Goal: Task Accomplishment & Management: Use online tool/utility

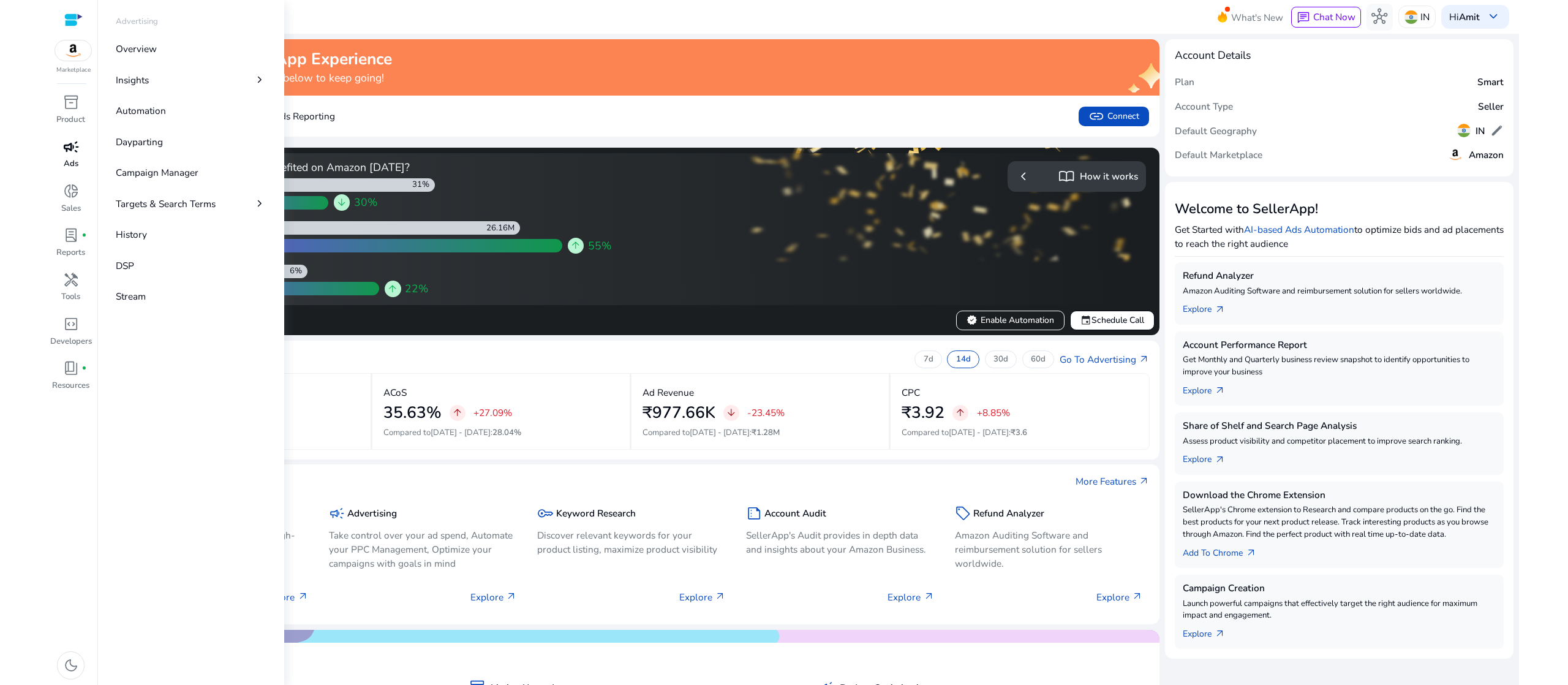
click at [67, 144] on span "campaign" at bounding box center [71, 147] width 16 height 16
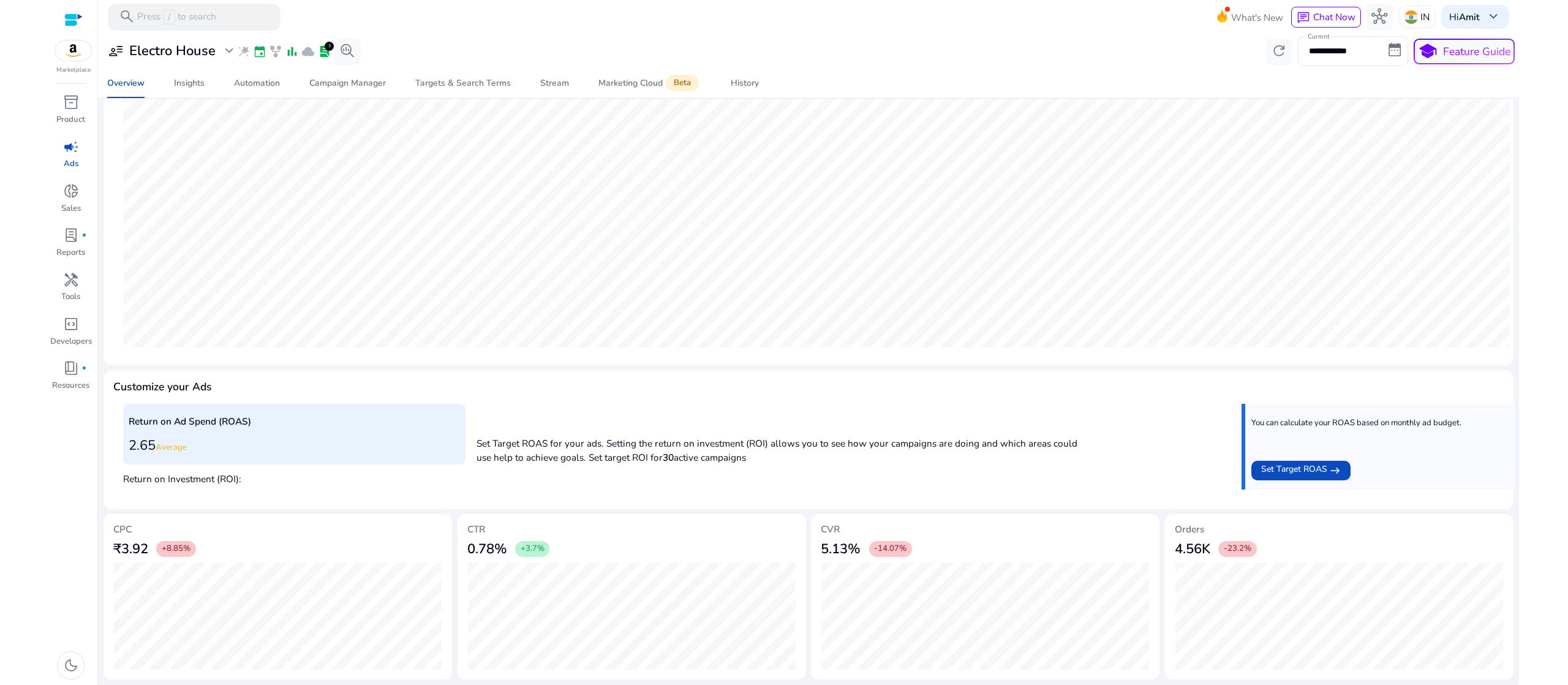
scroll to position [182, 0]
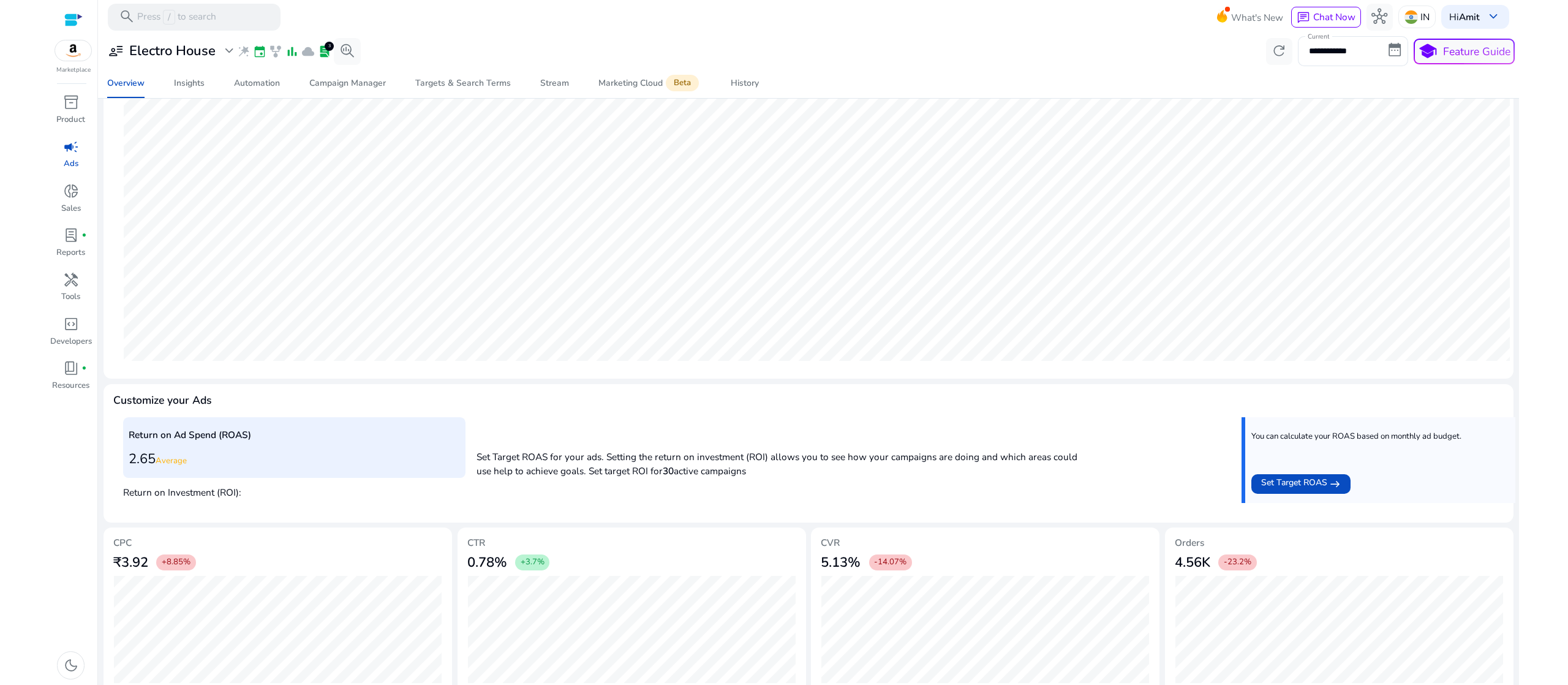
click at [71, 148] on span "campaign" at bounding box center [71, 147] width 16 height 16
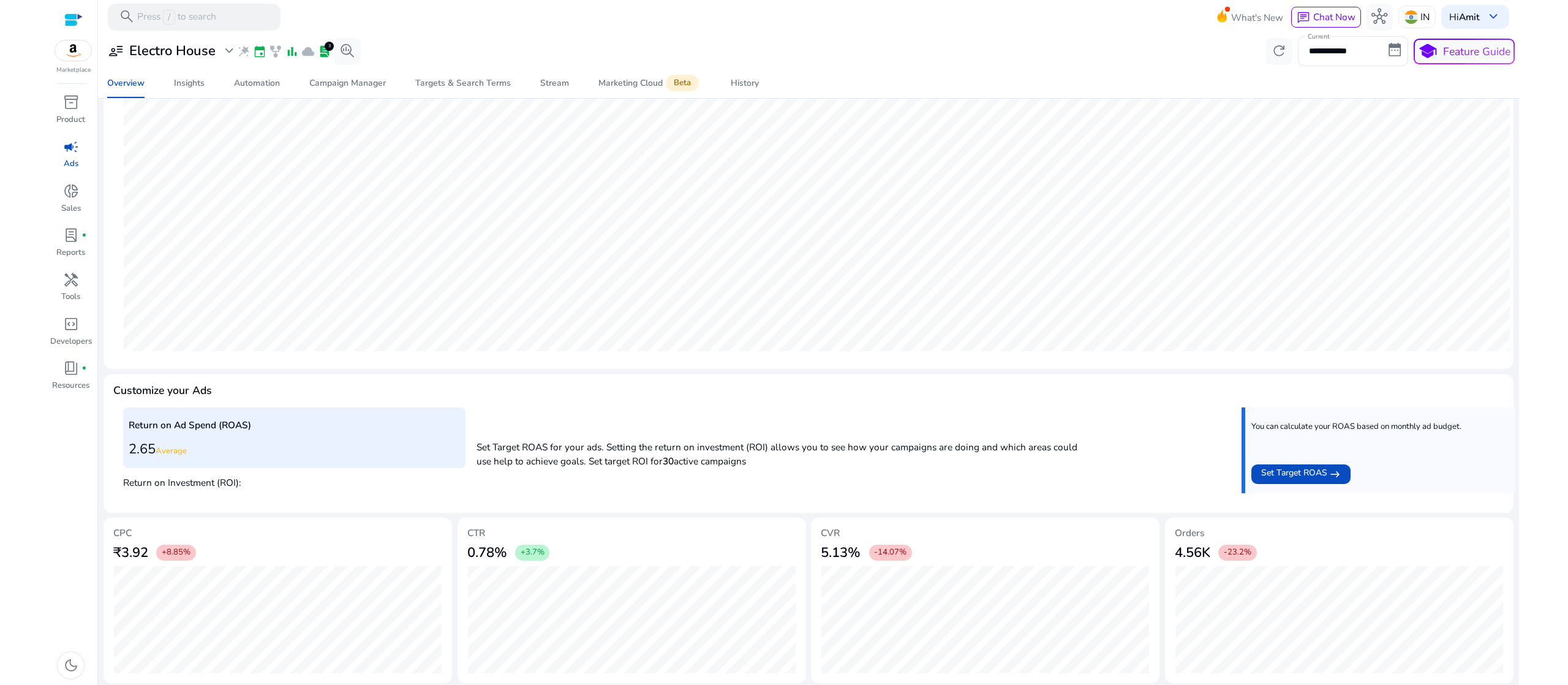
scroll to position [196, 0]
drag, startPoint x: 65, startPoint y: 168, endPoint x: 67, endPoint y: 158, distance: 10.2
click at [67, 158] on p "Ads" at bounding box center [71, 164] width 15 height 12
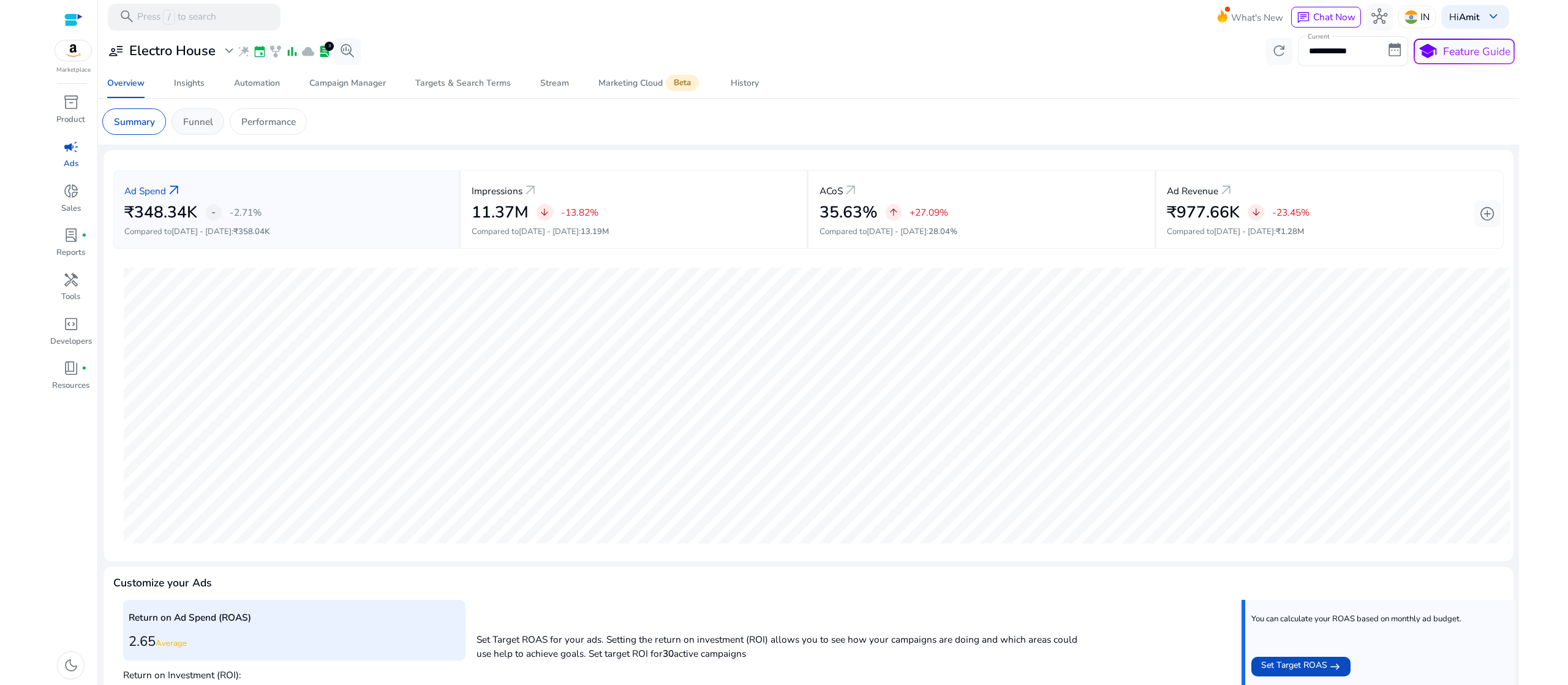
click at [198, 116] on p "Funnel" at bounding box center [197, 121] width 30 height 14
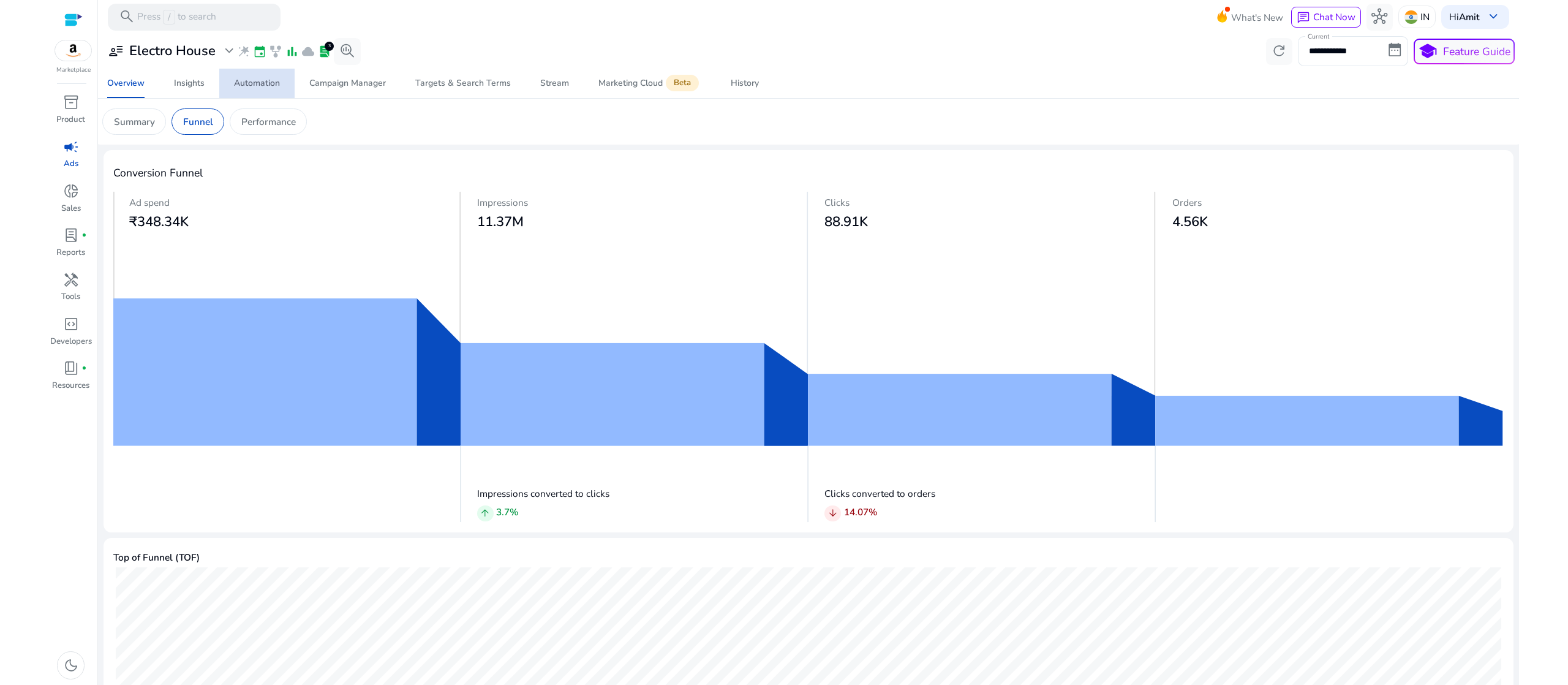
click at [252, 85] on div "Automation" at bounding box center [257, 83] width 46 height 8
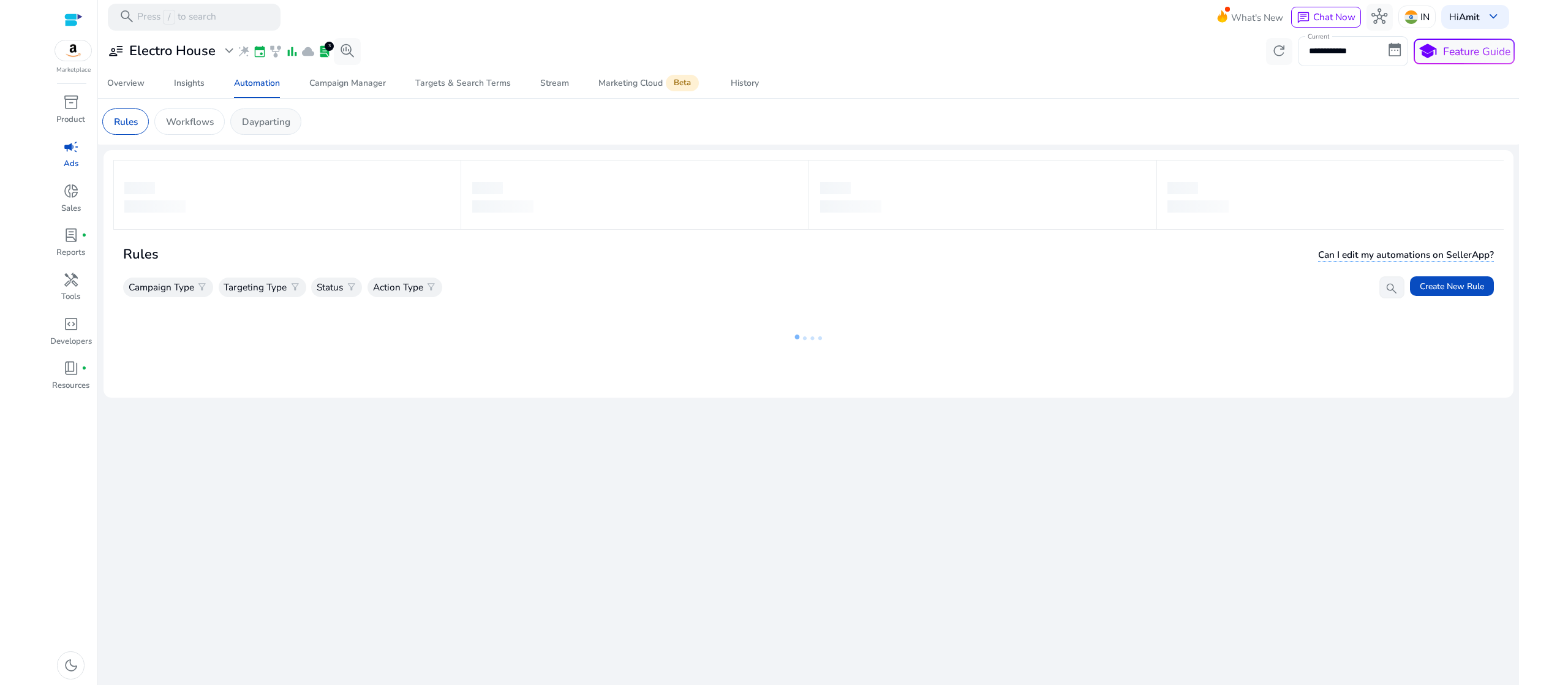
click at [252, 111] on div "Dayparting" at bounding box center [265, 121] width 71 height 26
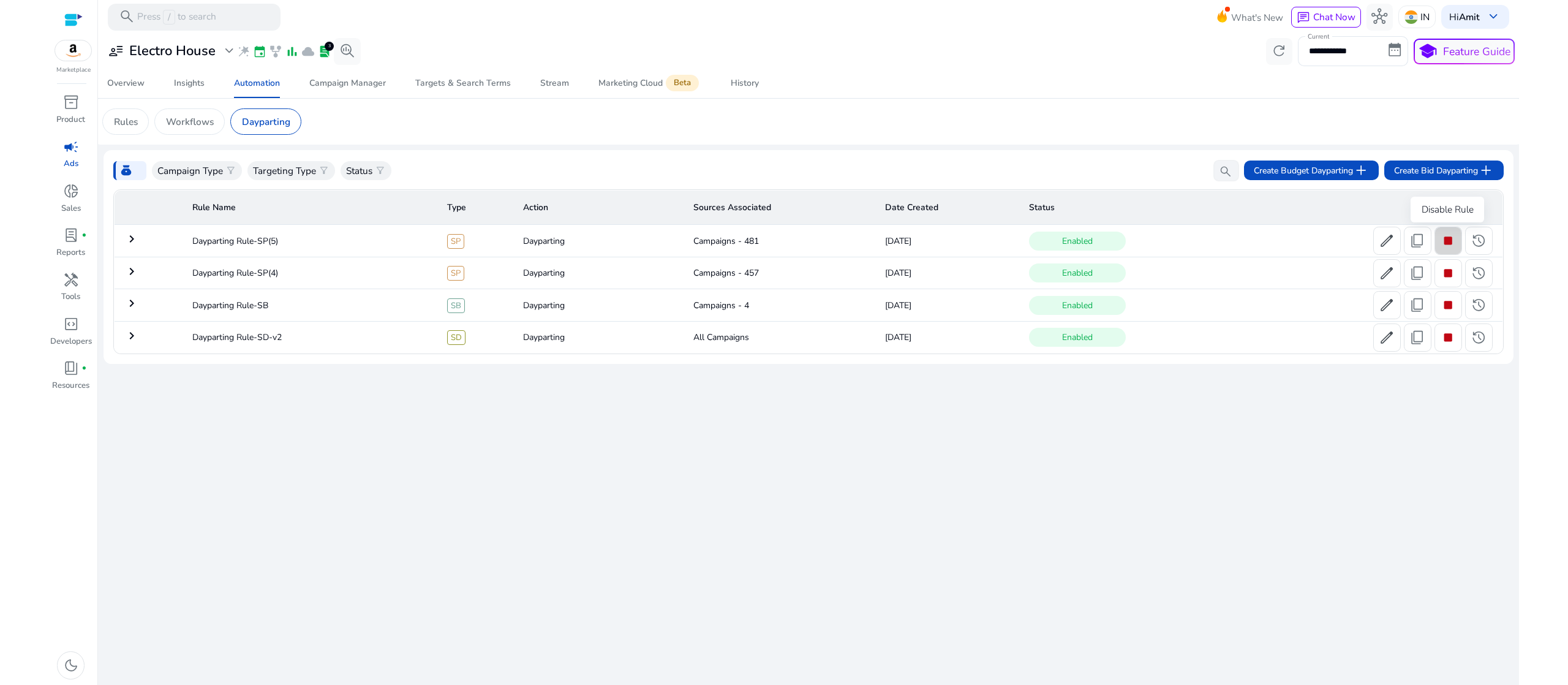
click at [1441, 236] on span "stop" at bounding box center [1448, 241] width 16 height 16
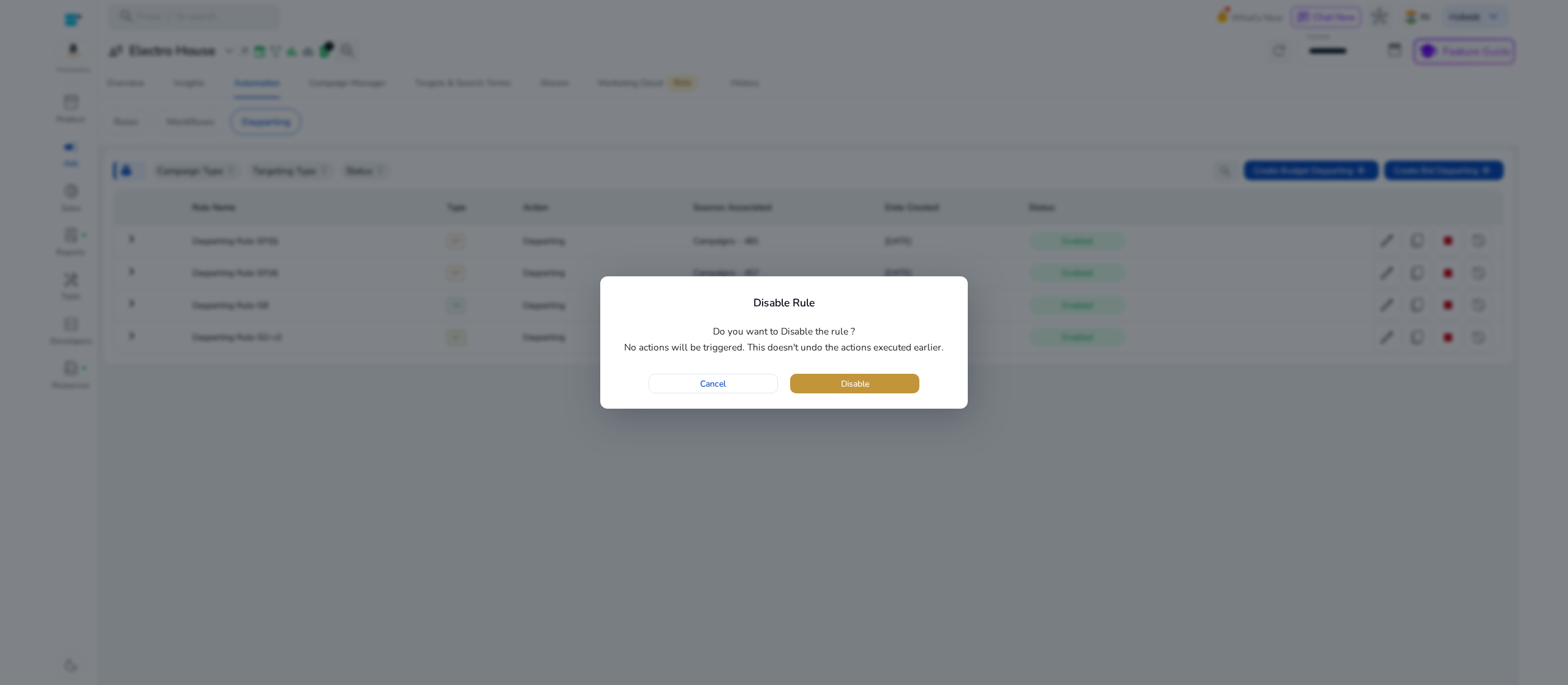
click at [872, 377] on span "button" at bounding box center [855, 383] width 130 height 29
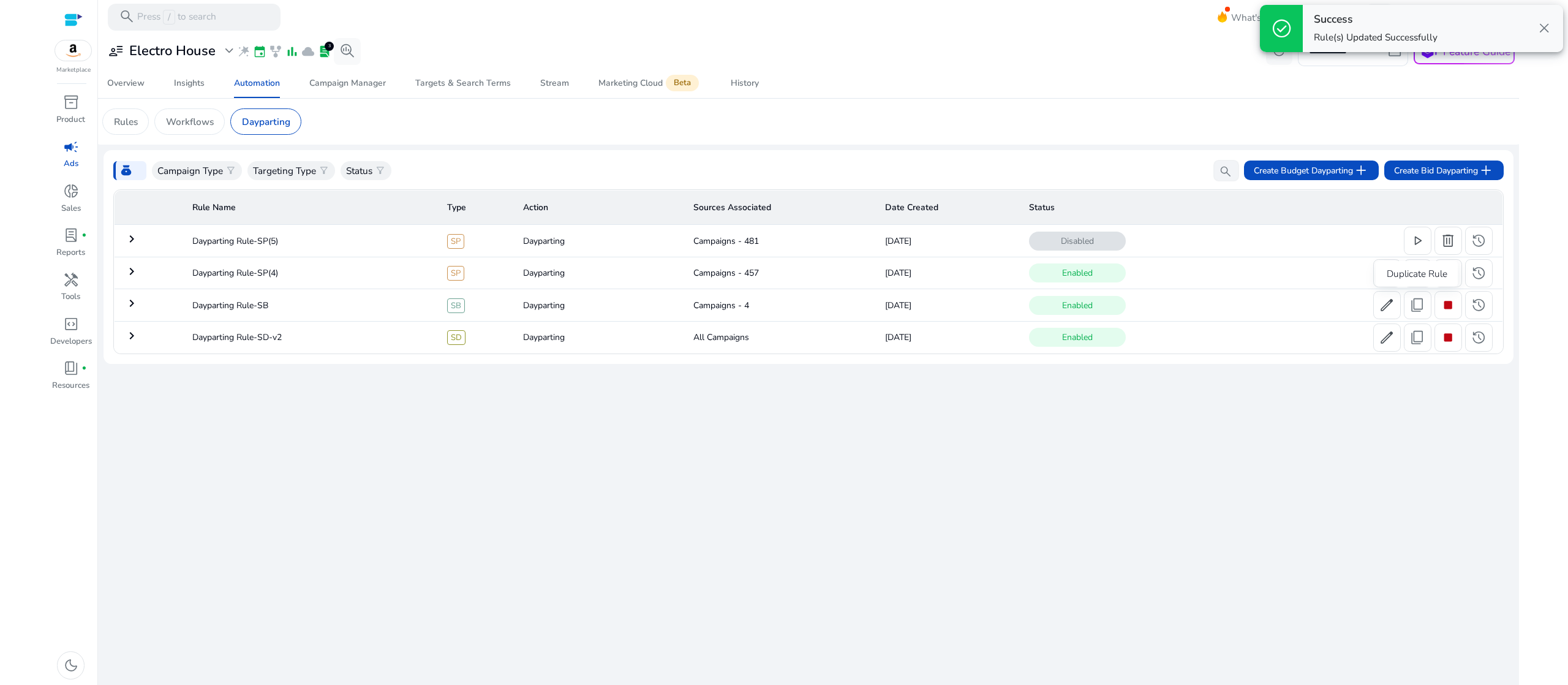
click at [1442, 277] on div "Duplicate Rule" at bounding box center [1417, 274] width 82 height 26
click at [1447, 267] on div "Duplicate Rule" at bounding box center [1417, 274] width 82 height 26
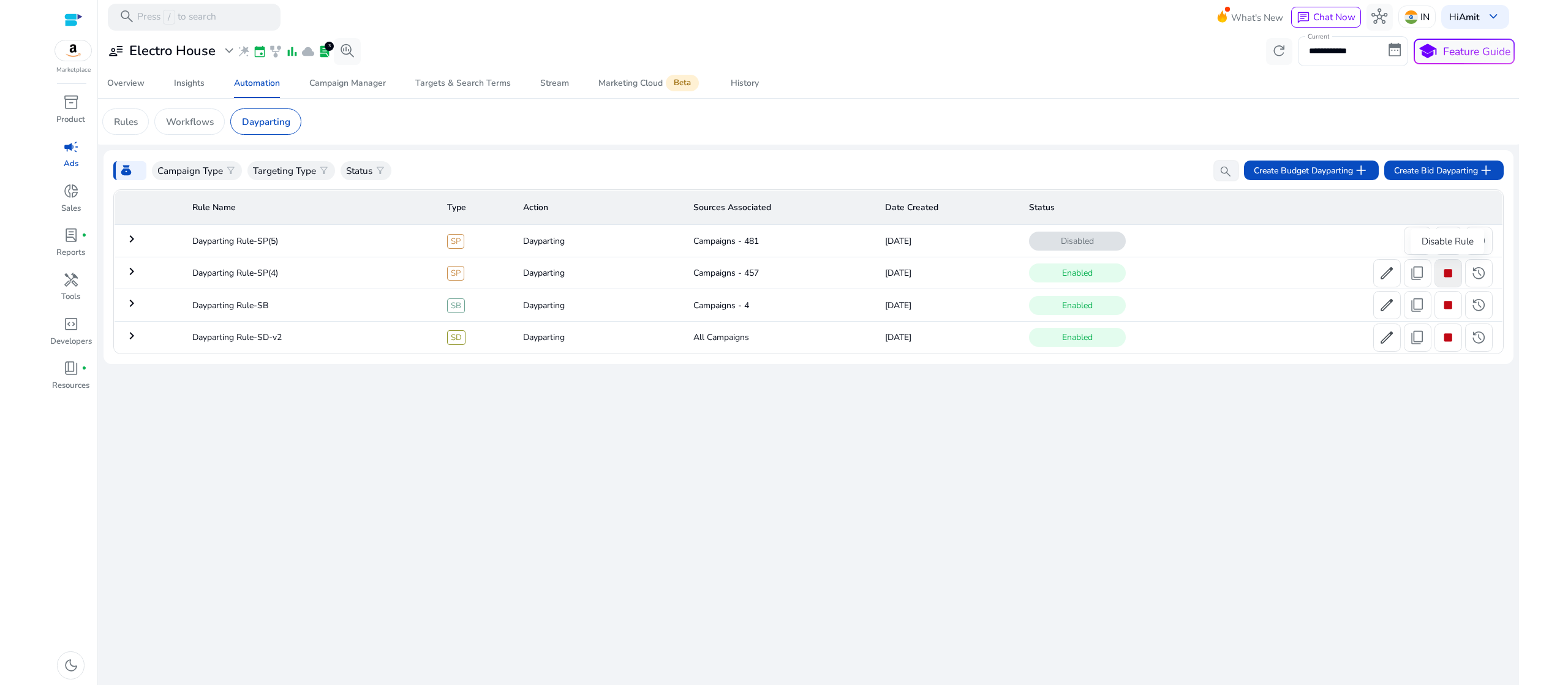
click at [1443, 272] on span "stop" at bounding box center [1448, 273] width 16 height 16
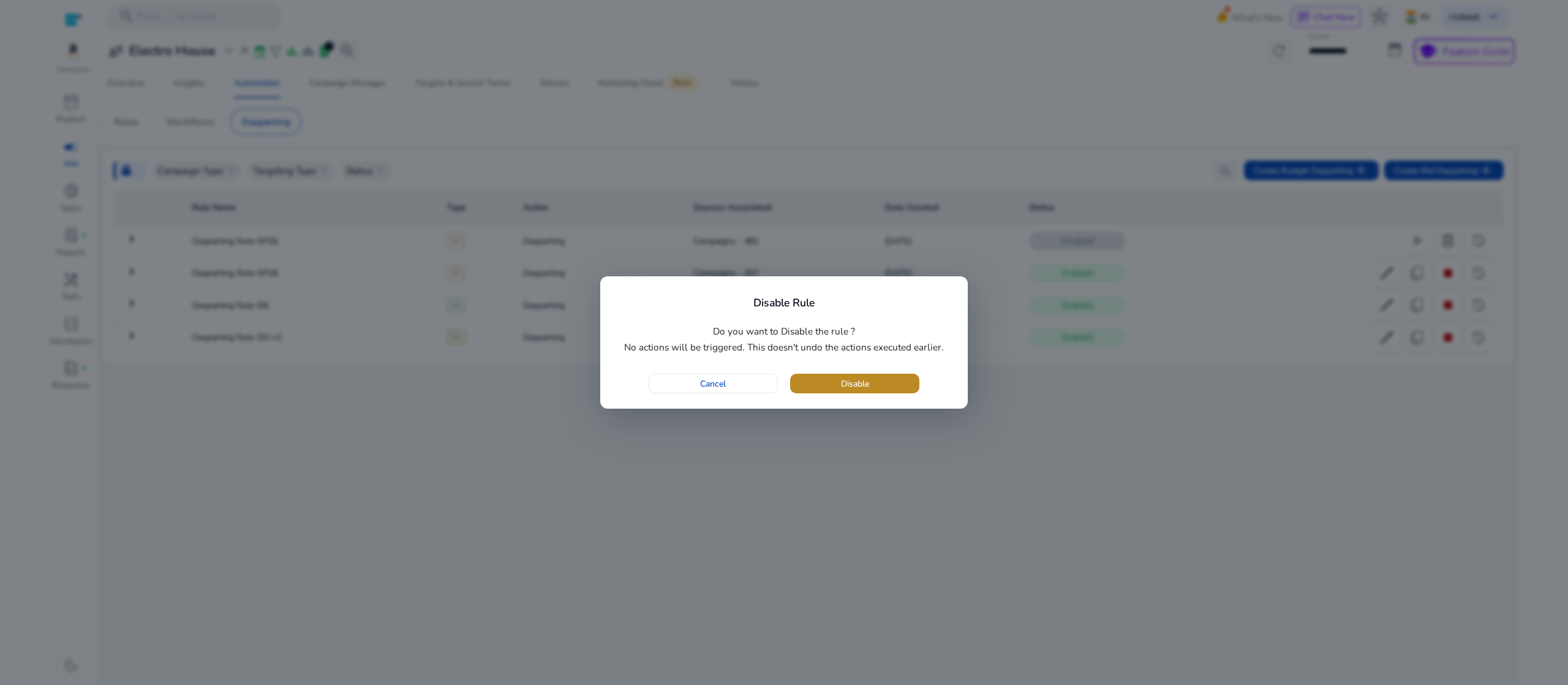
click at [870, 390] on span "button" at bounding box center [855, 383] width 130 height 29
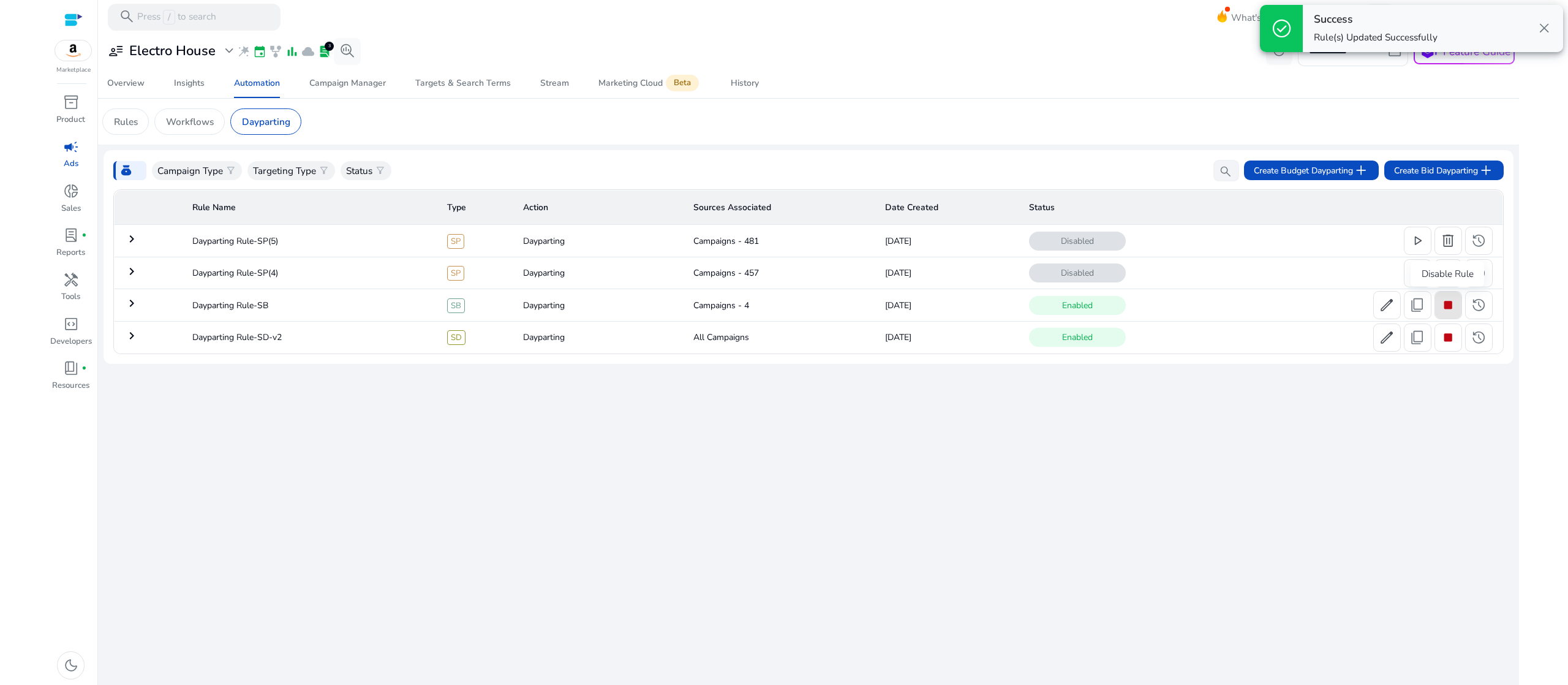
click at [1454, 306] on span "stop" at bounding box center [1448, 305] width 16 height 16
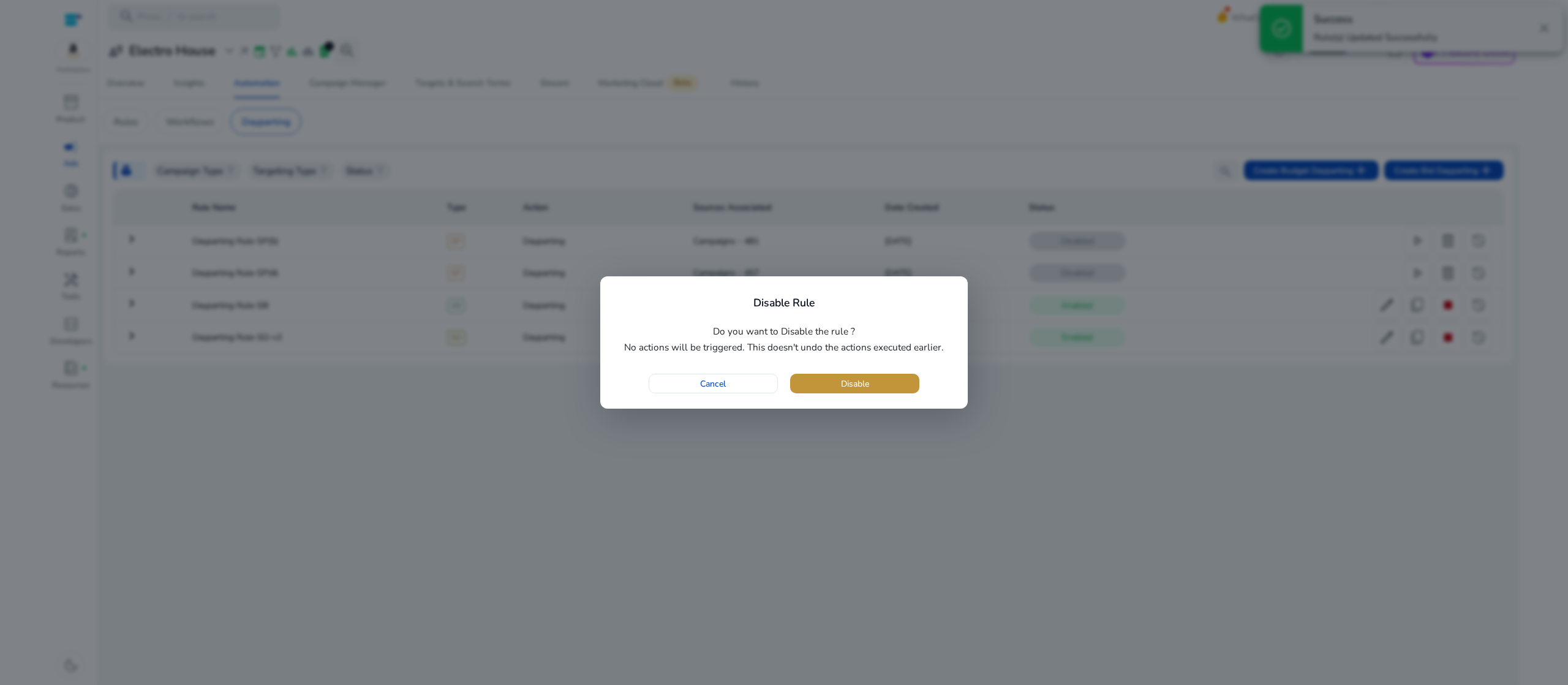
click at [879, 378] on span "button" at bounding box center [855, 383] width 130 height 29
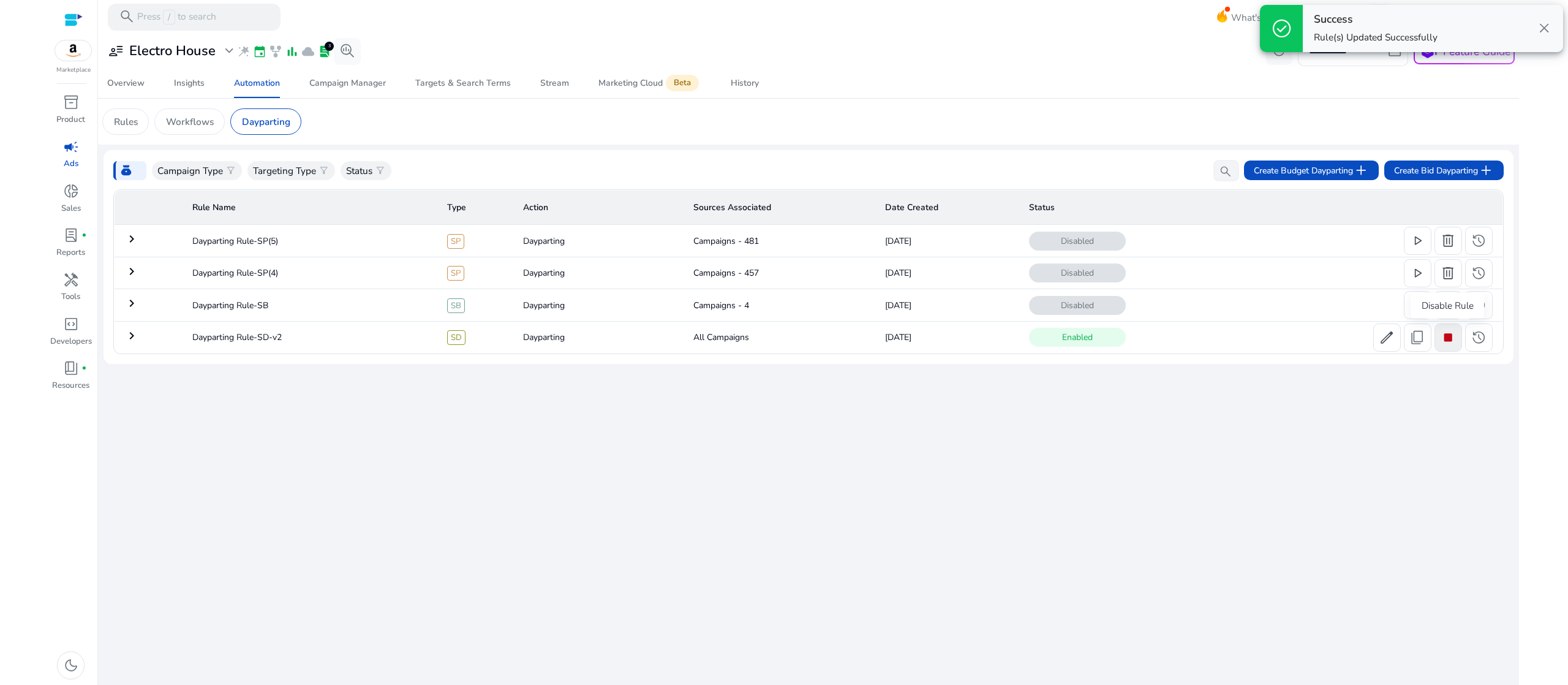
click at [1454, 336] on span "stop" at bounding box center [1448, 338] width 16 height 16
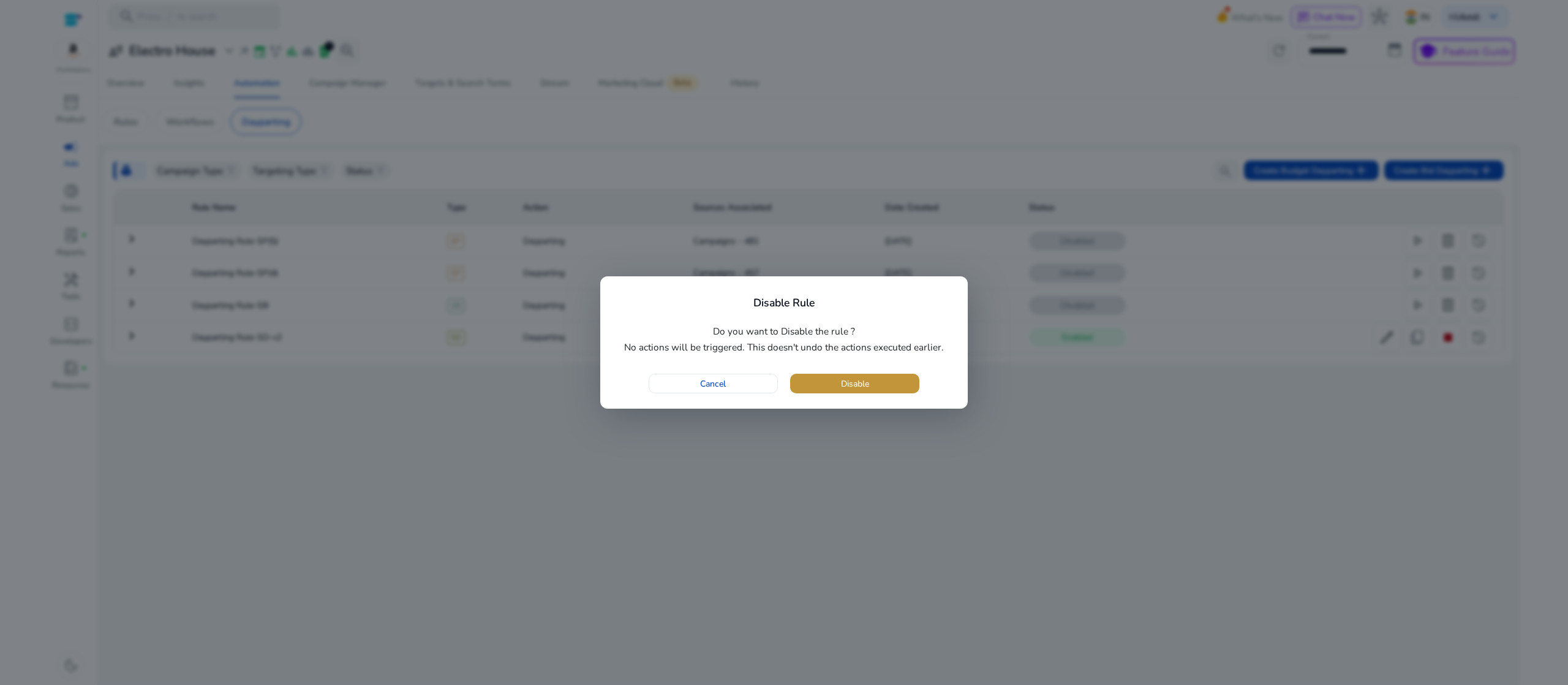
click at [865, 383] on span "Disable" at bounding box center [855, 384] width 28 height 13
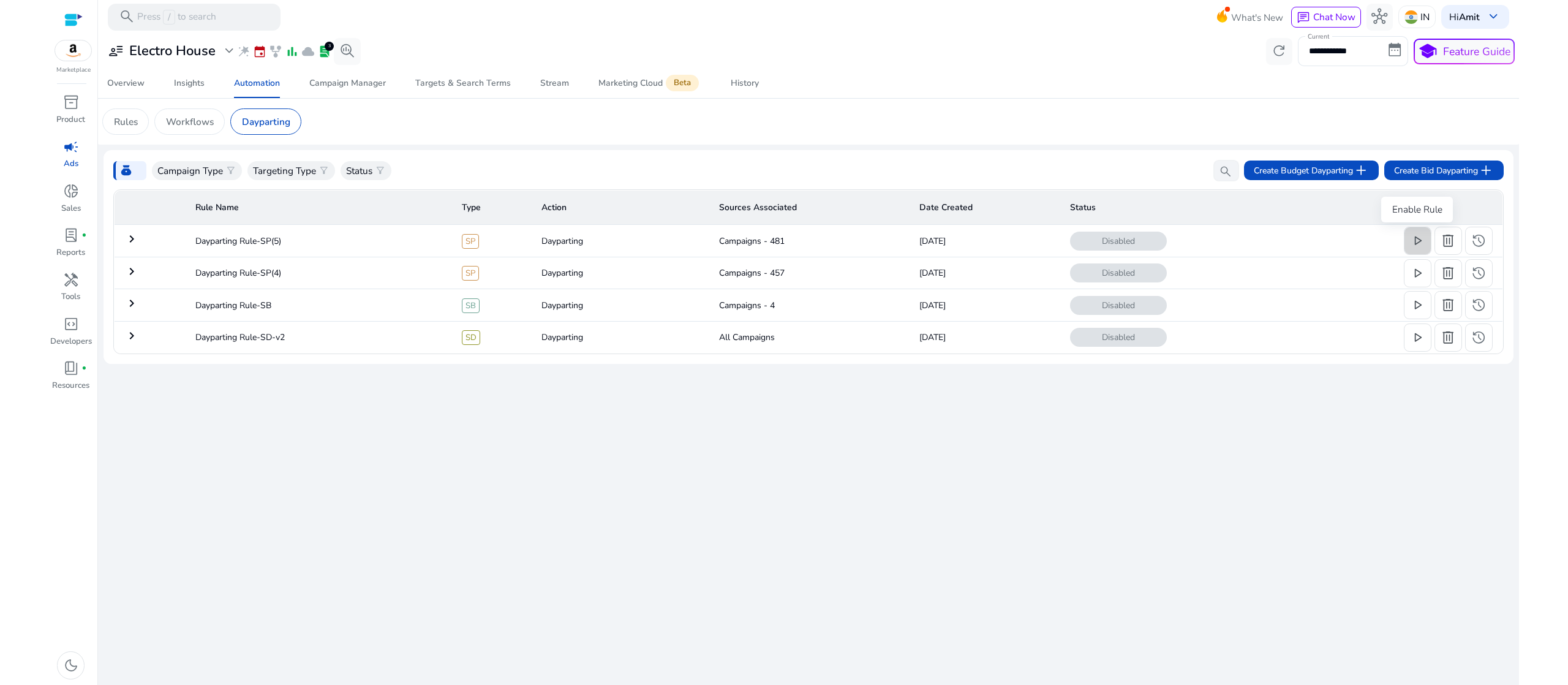
click at [1407, 243] on span at bounding box center [1418, 241] width 27 height 29
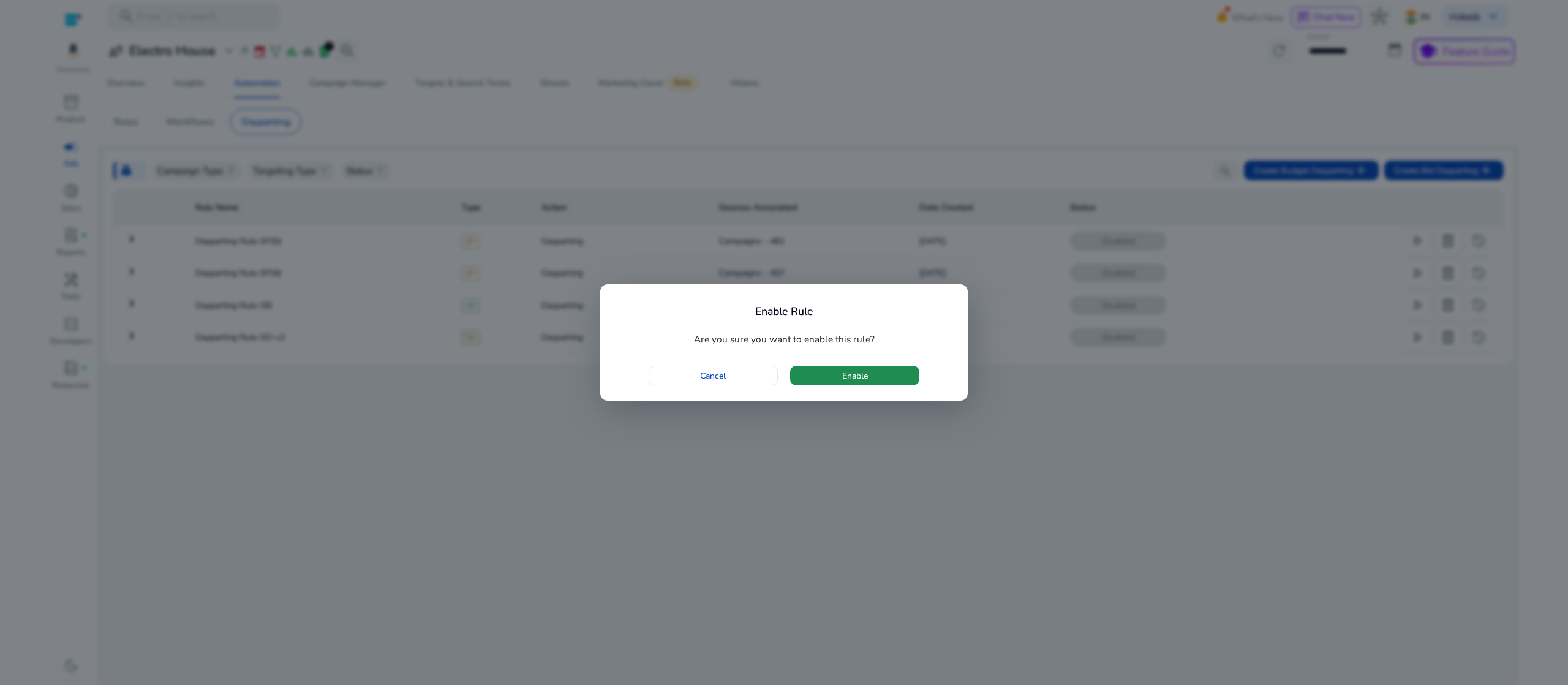
click at [865, 376] on span "Enable" at bounding box center [855, 376] width 26 height 13
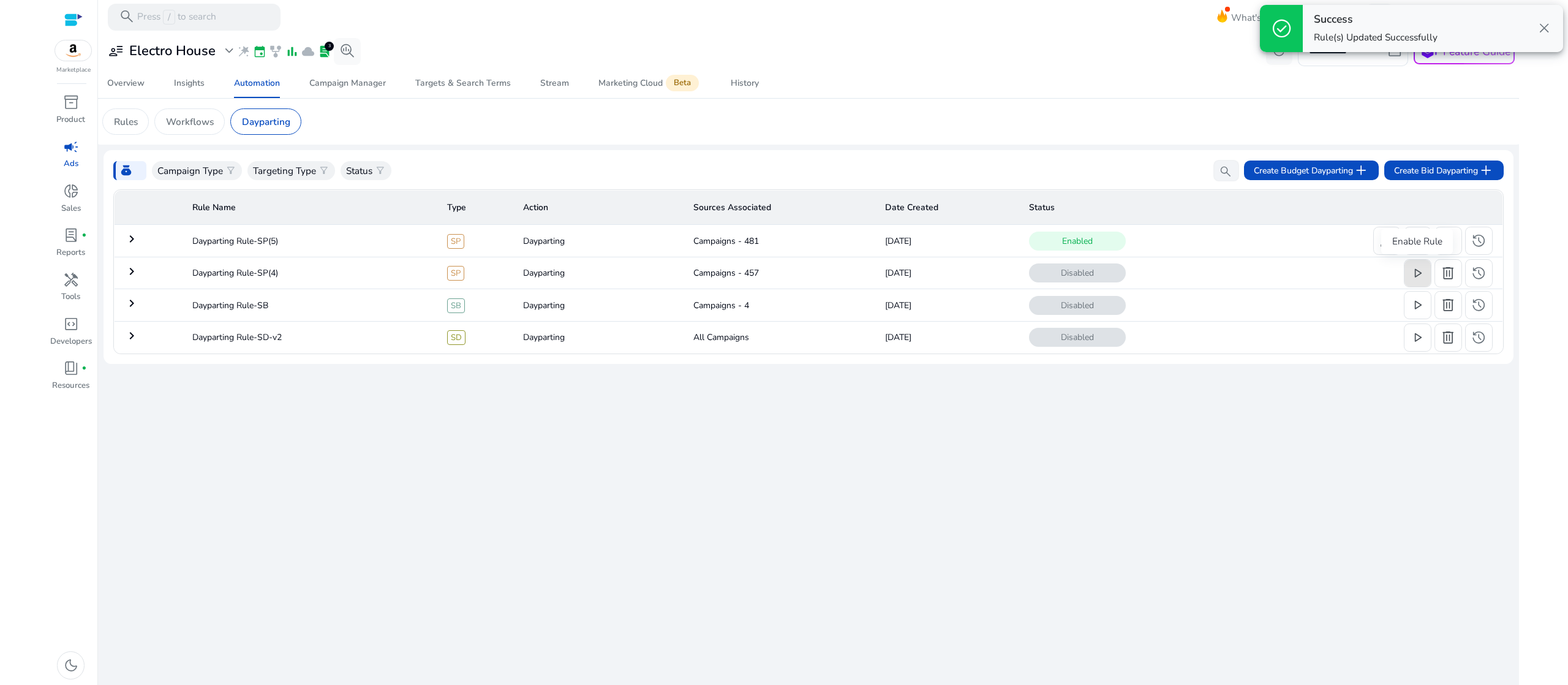
click at [1409, 275] on span "play_arrow" at bounding box center [1417, 273] width 16 height 16
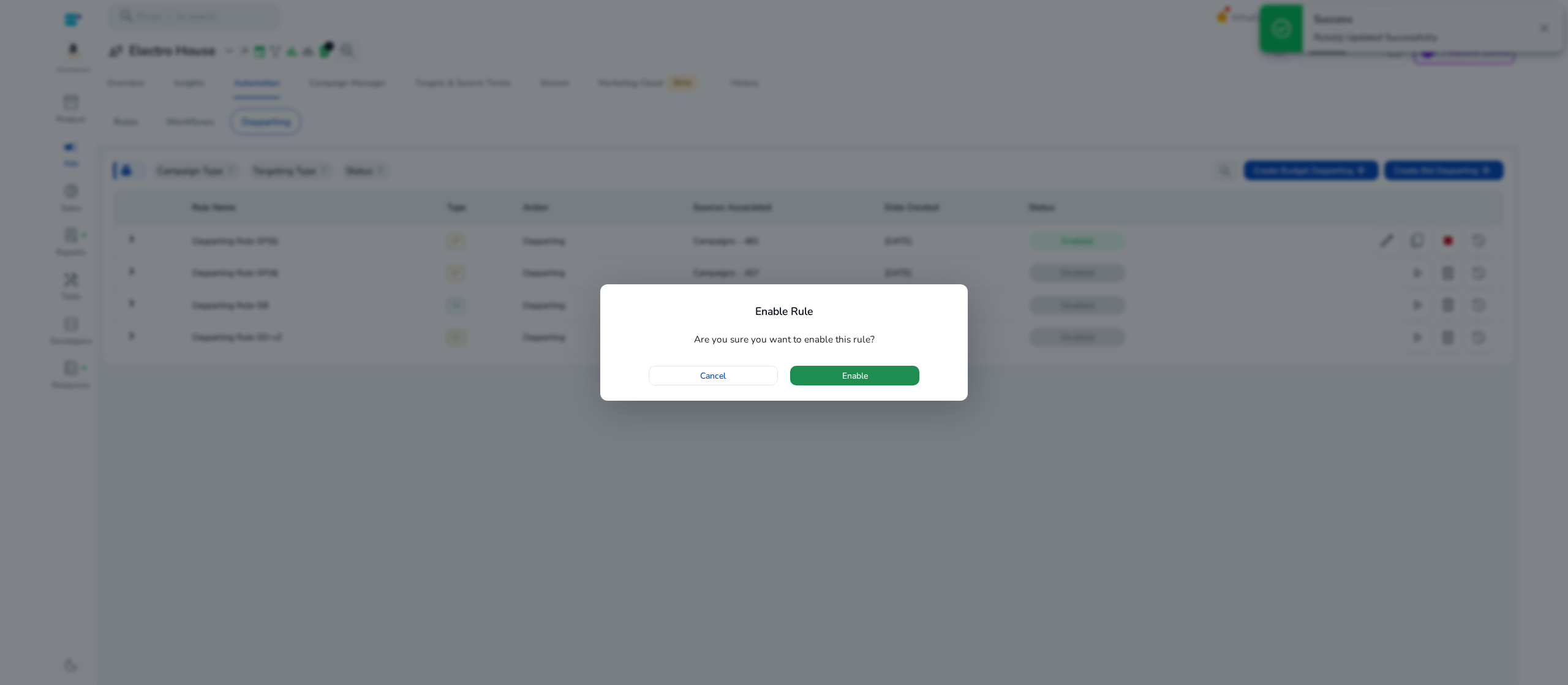
click at [877, 364] on span "button" at bounding box center [855, 376] width 130 height 29
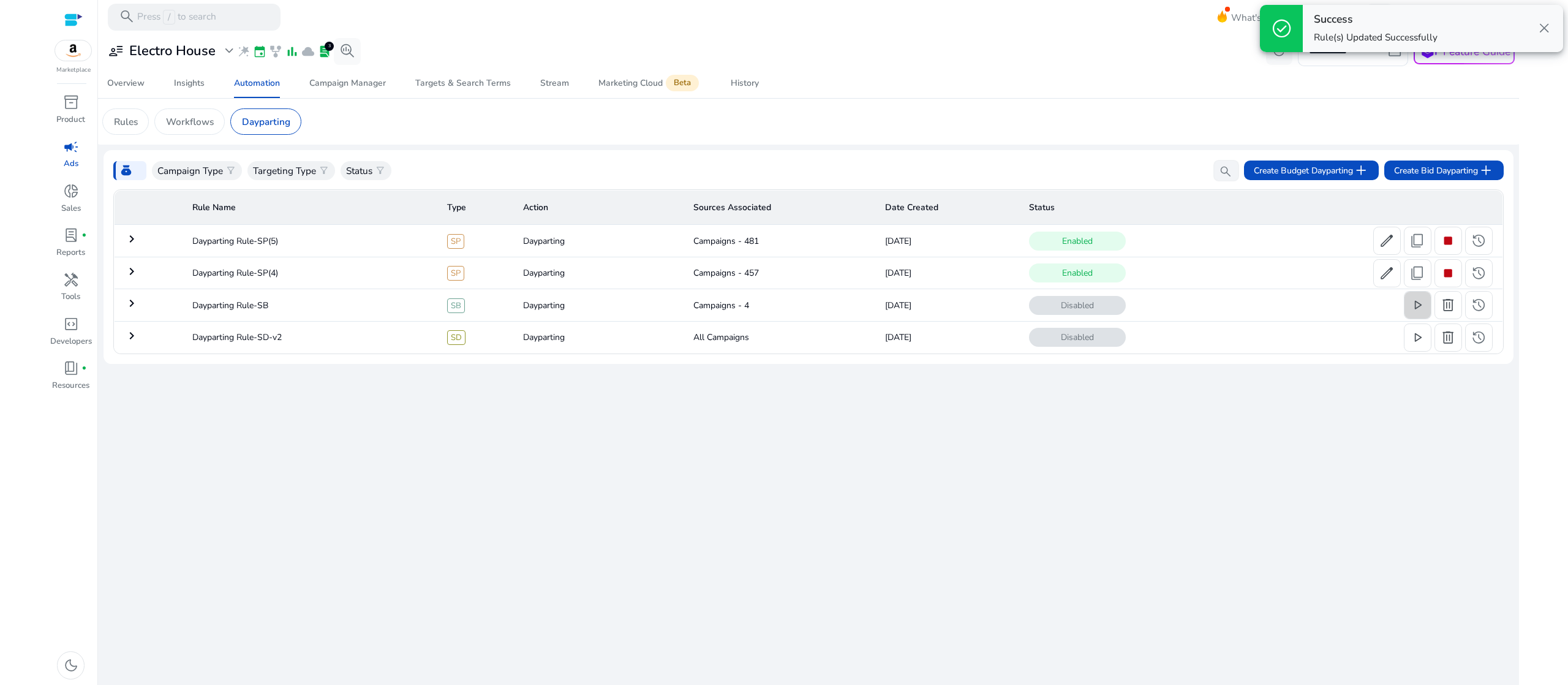
click at [1420, 297] on span "play_arrow" at bounding box center [1417, 305] width 16 height 16
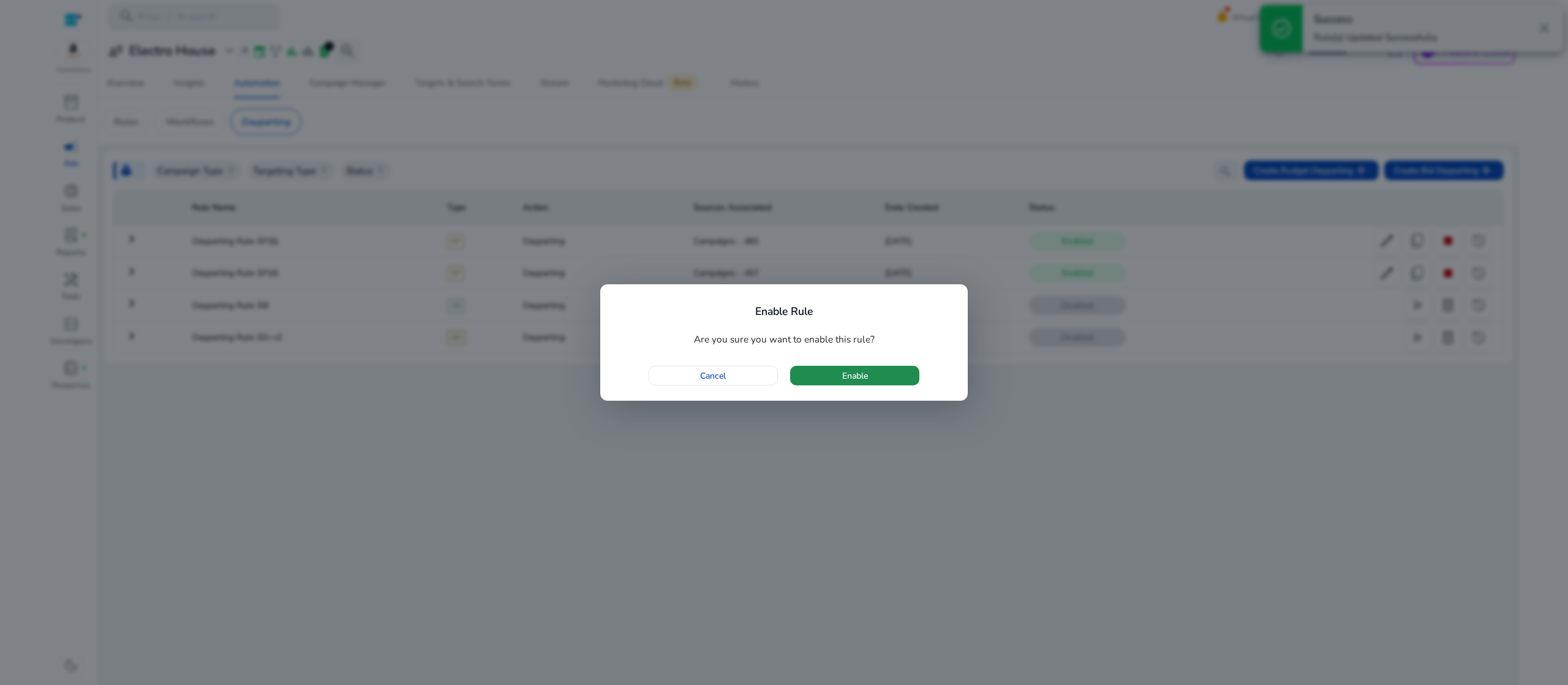
click at [861, 372] on span "Enable" at bounding box center [855, 376] width 26 height 13
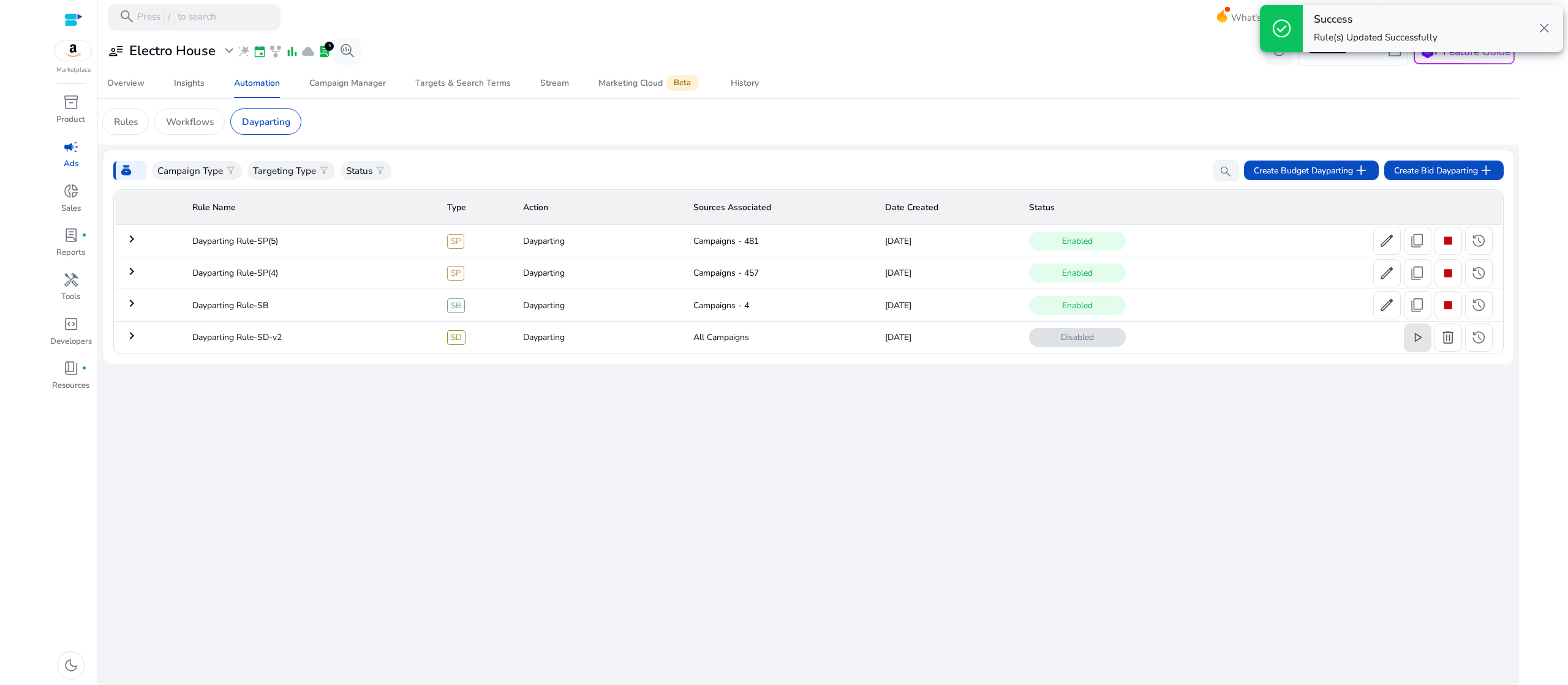
click at [1419, 331] on span "play_arrow" at bounding box center [1417, 338] width 16 height 16
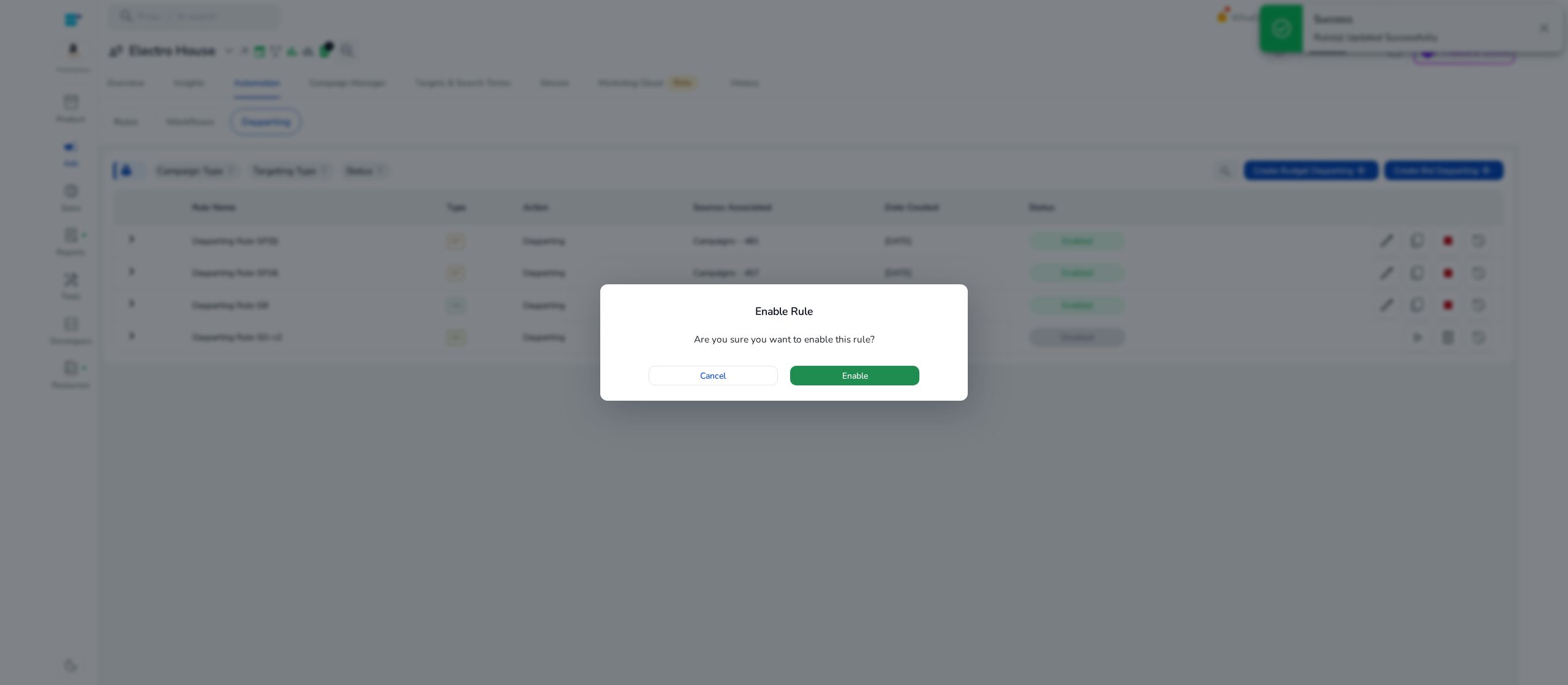
click at [880, 388] on span "button" at bounding box center [855, 376] width 130 height 29
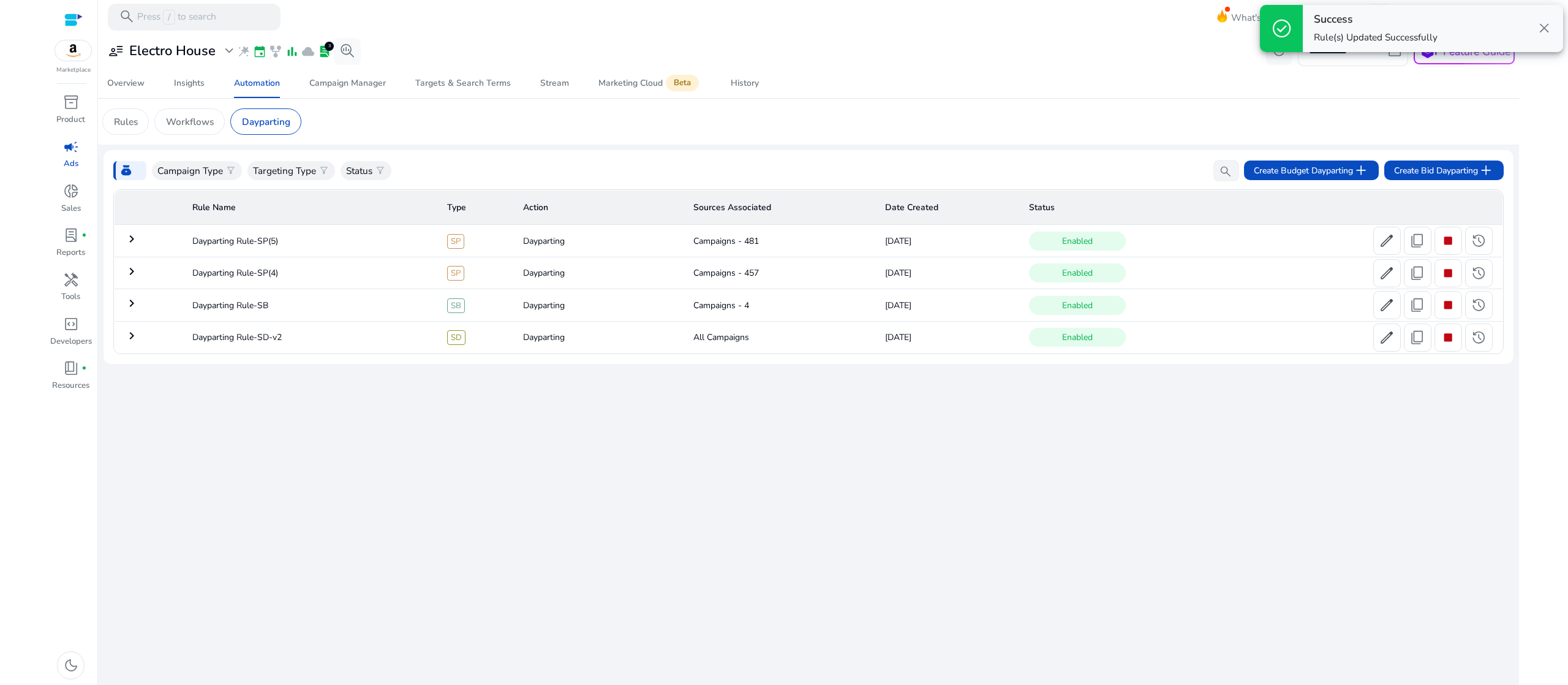
click at [807, 478] on div "**********" at bounding box center [808, 360] width 1410 height 652
